Goal: Information Seeking & Learning: Learn about a topic

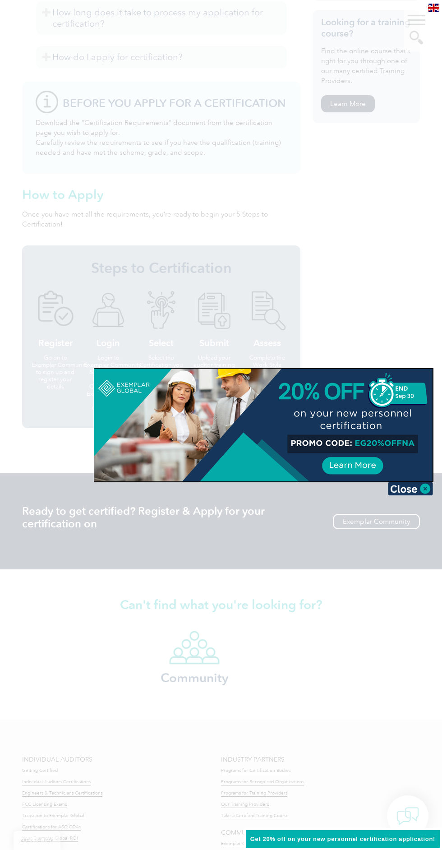
scroll to position [738, 0]
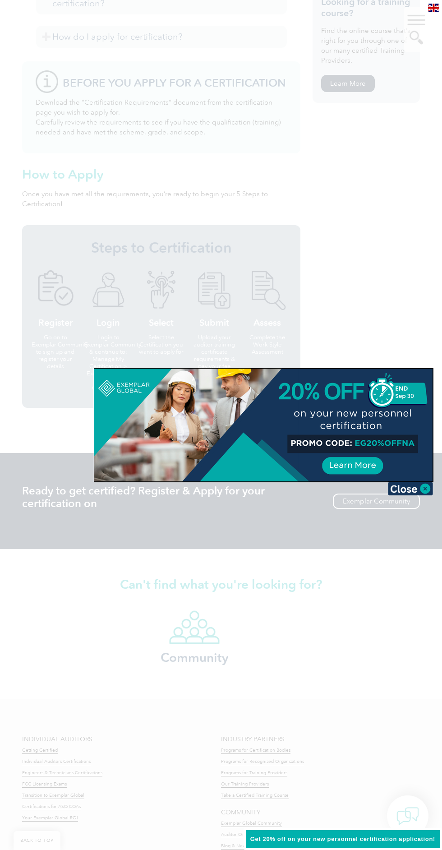
click at [395, 820] on div at bounding box center [221, 425] width 442 height 850
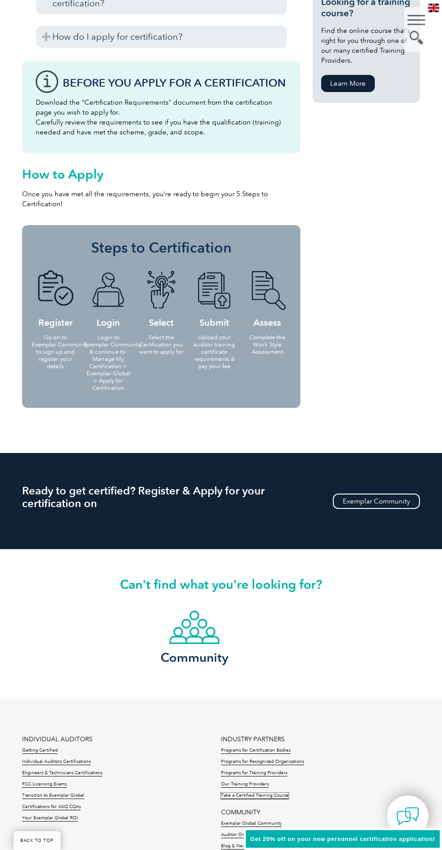
click at [273, 793] on link "Take a Certified Training Course" at bounding box center [255, 796] width 68 height 6
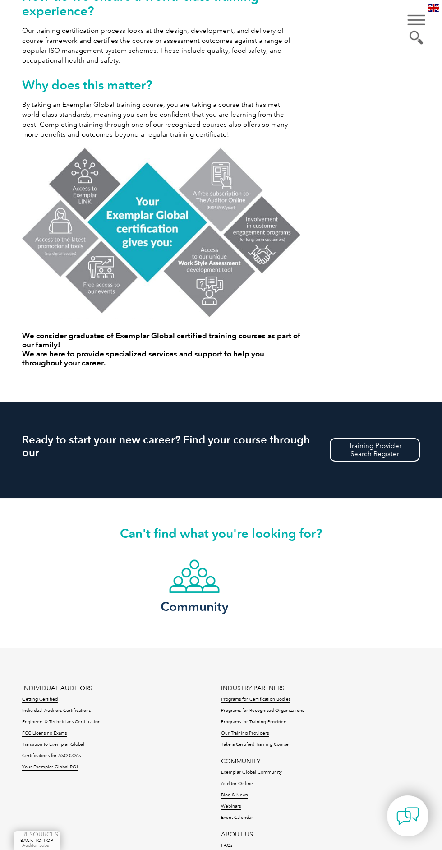
scroll to position [533, 0]
click at [394, 438] on link "Training Provider Search Register" at bounding box center [375, 449] width 90 height 23
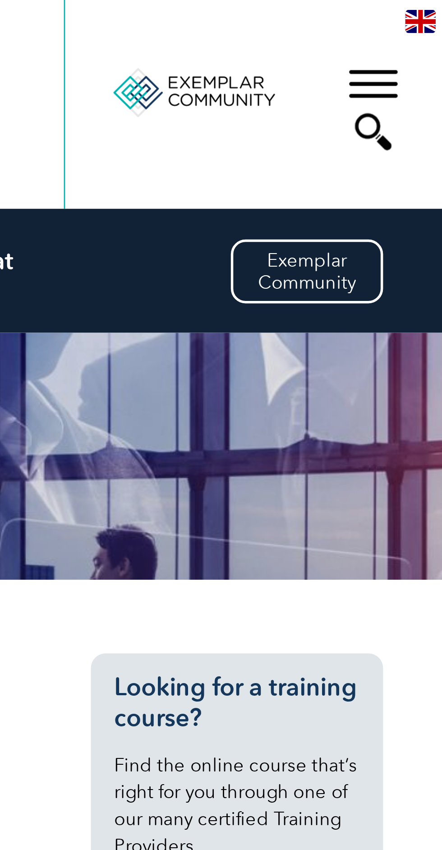
click at [409, 168] on div "Achieve Career Excellence Through an Exemplar Global Training Course" at bounding box center [221, 167] width 398 height 91
click at [375, 213] on div "Learn from an Exemplar Global Training Provider! What is an Exemplar Global Tra…" at bounding box center [221, 574] width 398 height 722
click at [385, 213] on div "Learn from an Exemplar Global Training Provider! What is an Exemplar Global Tra…" at bounding box center [221, 574] width 398 height 722
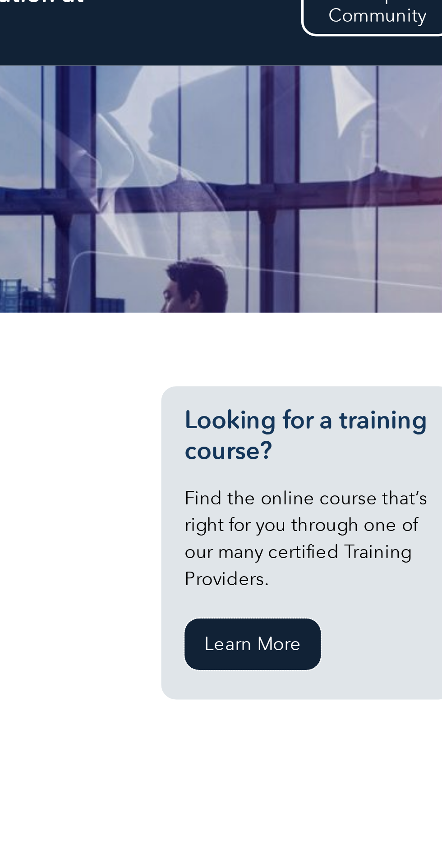
click at [350, 325] on link "Learn More" at bounding box center [346, 334] width 50 height 19
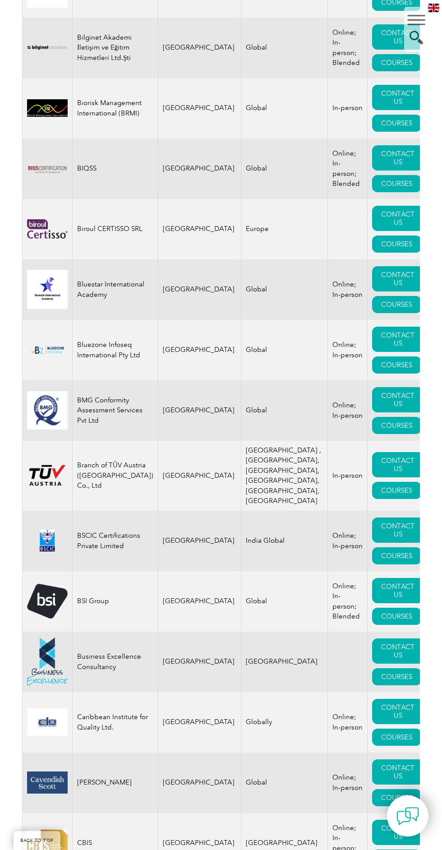
scroll to position [2286, 0]
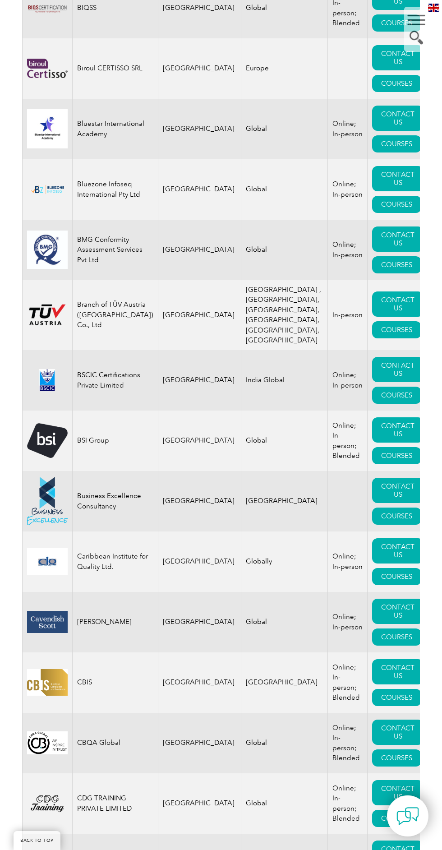
click at [413, 820] on img at bounding box center [408, 816] width 23 height 23
